Goal: Task Accomplishment & Management: Complete application form

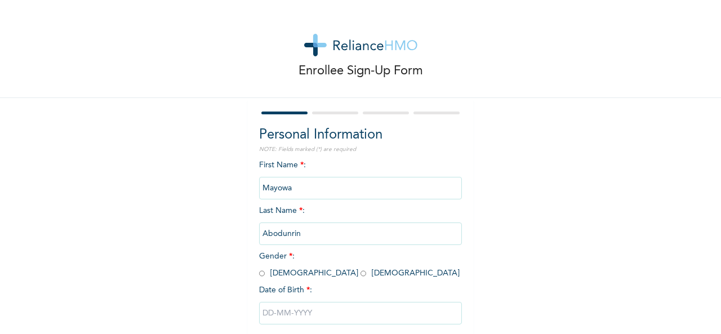
click at [360, 275] on input "radio" at bounding box center [363, 273] width 6 height 11
radio input "true"
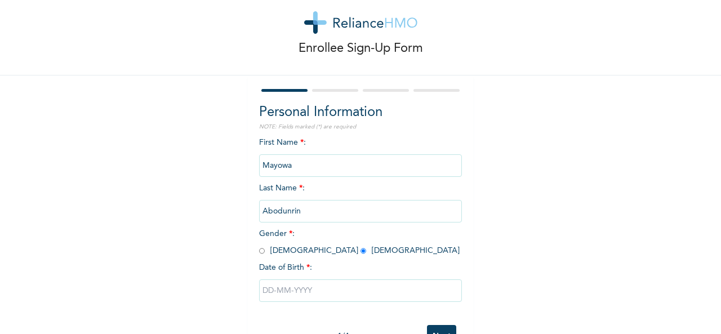
scroll to position [63, 0]
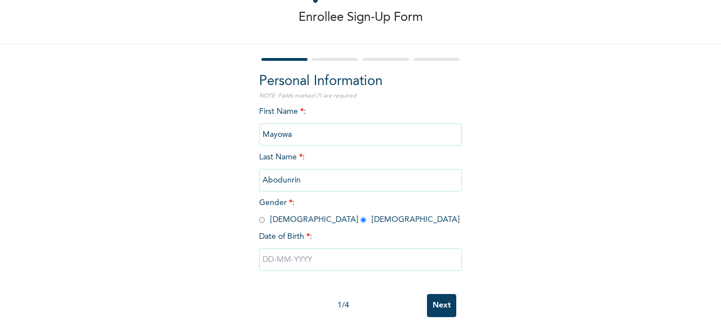
click at [431, 259] on input "text" at bounding box center [360, 259] width 203 height 23
select select "7"
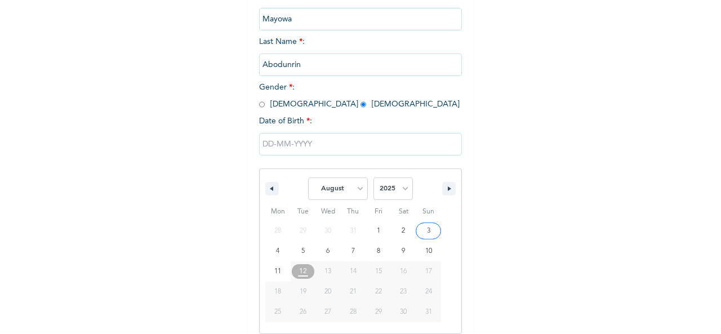
scroll to position [179, 0]
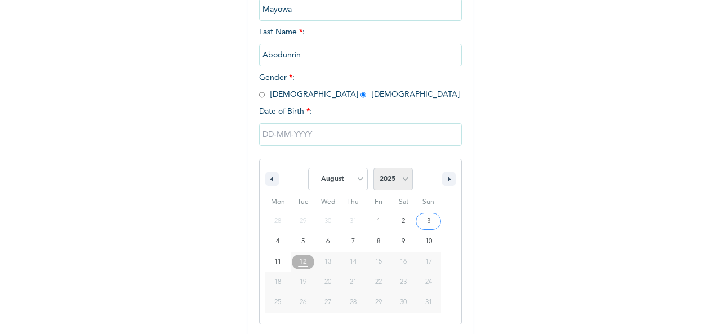
click at [400, 175] on select "2025 2024 2023 2022 2021 2020 2019 2018 2017 2016 2015 2014 2013 2012 2011 2010…" at bounding box center [392, 179] width 39 height 23
select select "1998"
click at [373, 169] on select "2025 2024 2023 2022 2021 2020 2019 2018 2017 2016 2015 2014 2013 2012 2011 2010…" at bounding box center [392, 179] width 39 height 23
type input "[DATE]"
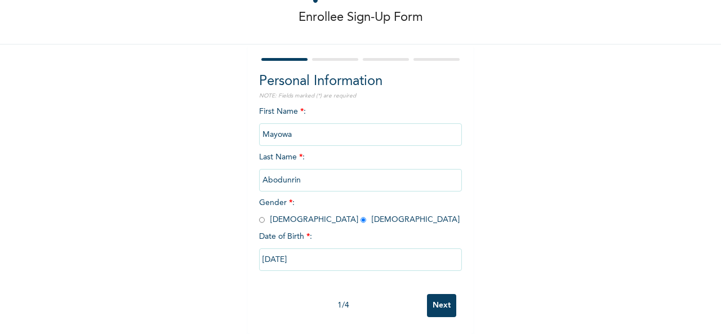
click at [437, 299] on input "Next" at bounding box center [441, 305] width 29 height 23
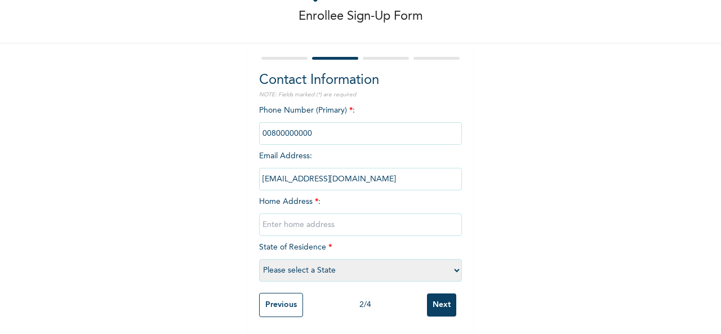
click at [329, 221] on input "text" at bounding box center [360, 224] width 203 height 23
type input "itoko"
click at [446, 265] on select "Please select a State [PERSON_NAME] (FCT) [PERSON_NAME] Ibom [GEOGRAPHIC_DATA] …" at bounding box center [360, 270] width 203 height 23
select select "28"
click at [259, 259] on select "Please select a State [PERSON_NAME] (FCT) [PERSON_NAME] Ibom [GEOGRAPHIC_DATA] …" at bounding box center [360, 270] width 203 height 23
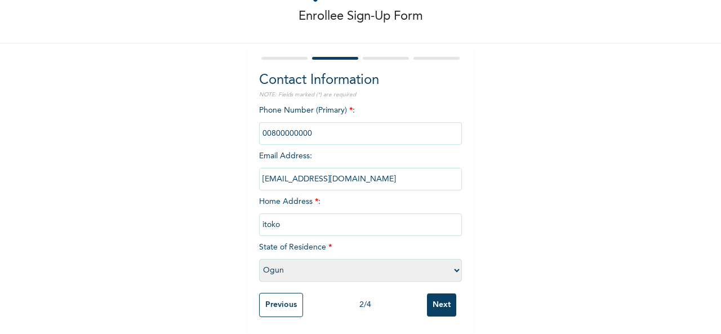
click at [432, 295] on input "Next" at bounding box center [441, 304] width 29 height 23
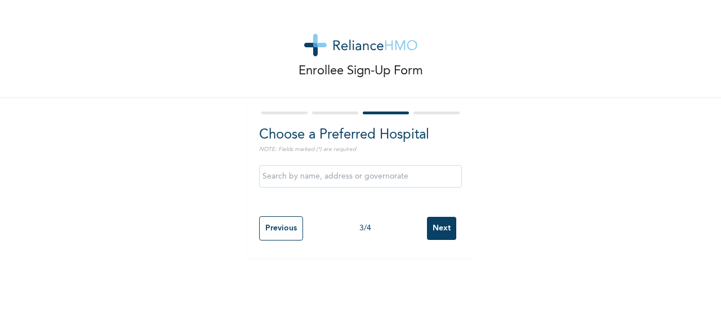
click at [439, 234] on input "Next" at bounding box center [441, 228] width 29 height 23
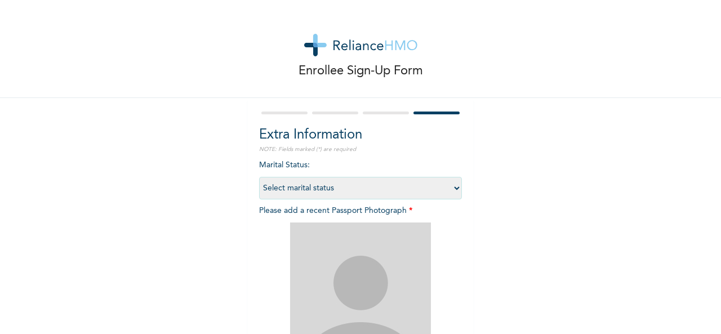
scroll to position [160, 0]
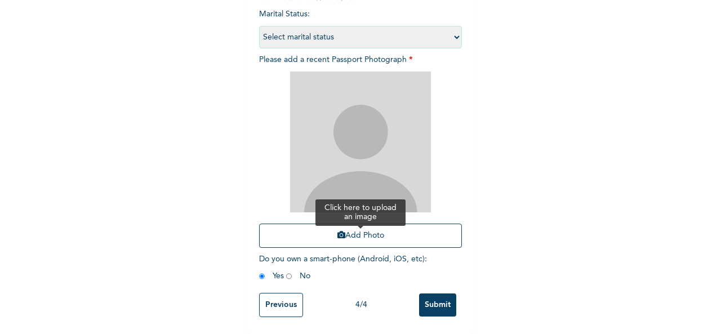
click at [385, 233] on button "Add Photo" at bounding box center [360, 236] width 203 height 24
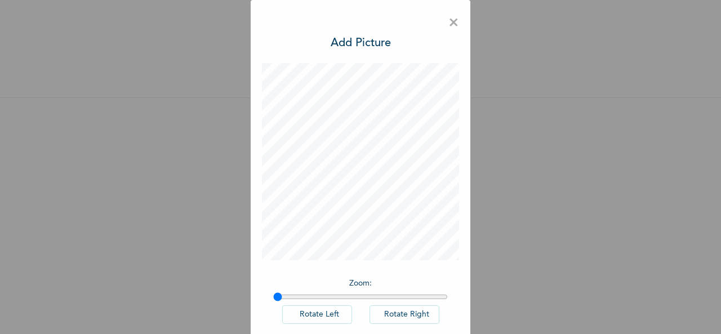
scroll to position [59, 0]
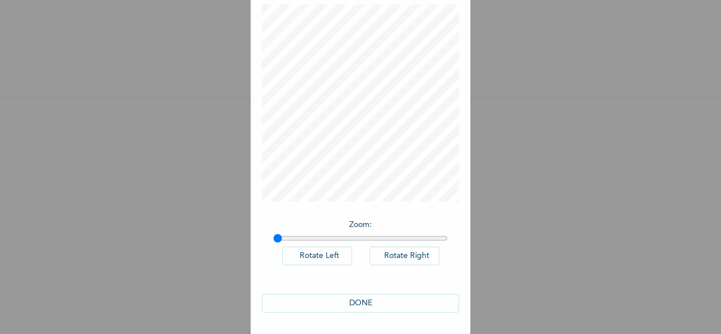
click at [362, 299] on button "DONE" at bounding box center [360, 303] width 197 height 19
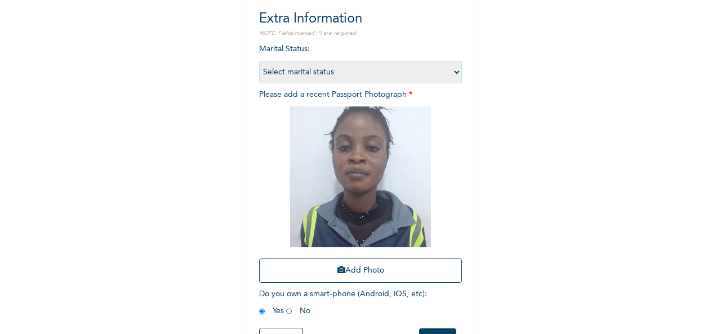
scroll to position [160, 0]
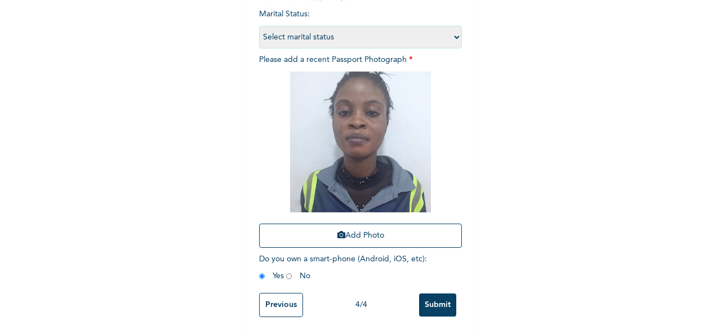
click at [436, 296] on input "Submit" at bounding box center [437, 304] width 37 height 23
